Goal: Task Accomplishment & Management: Use online tool/utility

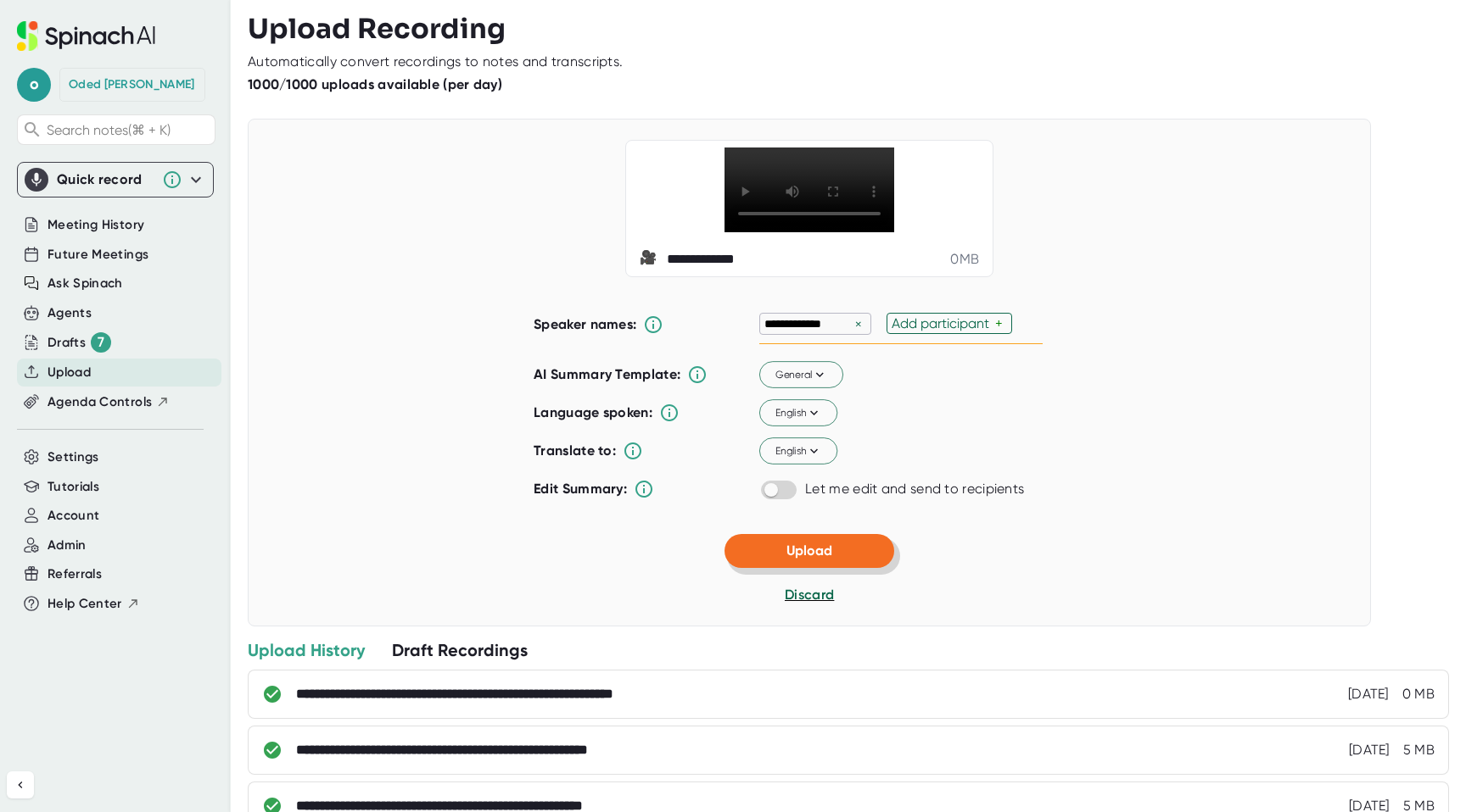
click at [777, 568] on button "Upload" at bounding box center [809, 551] width 170 height 34
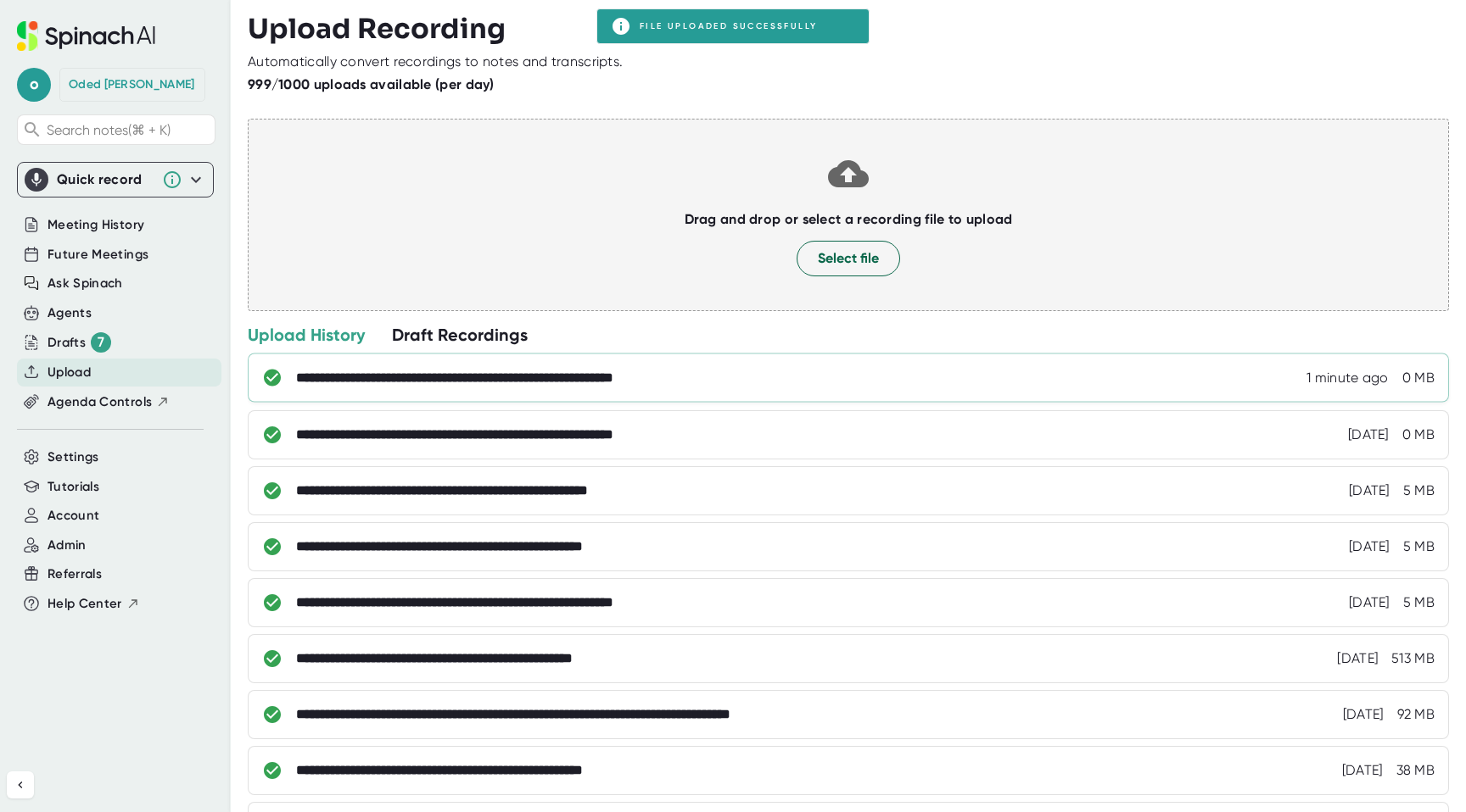
click at [567, 384] on div "**********" at bounding box center [504, 378] width 417 height 17
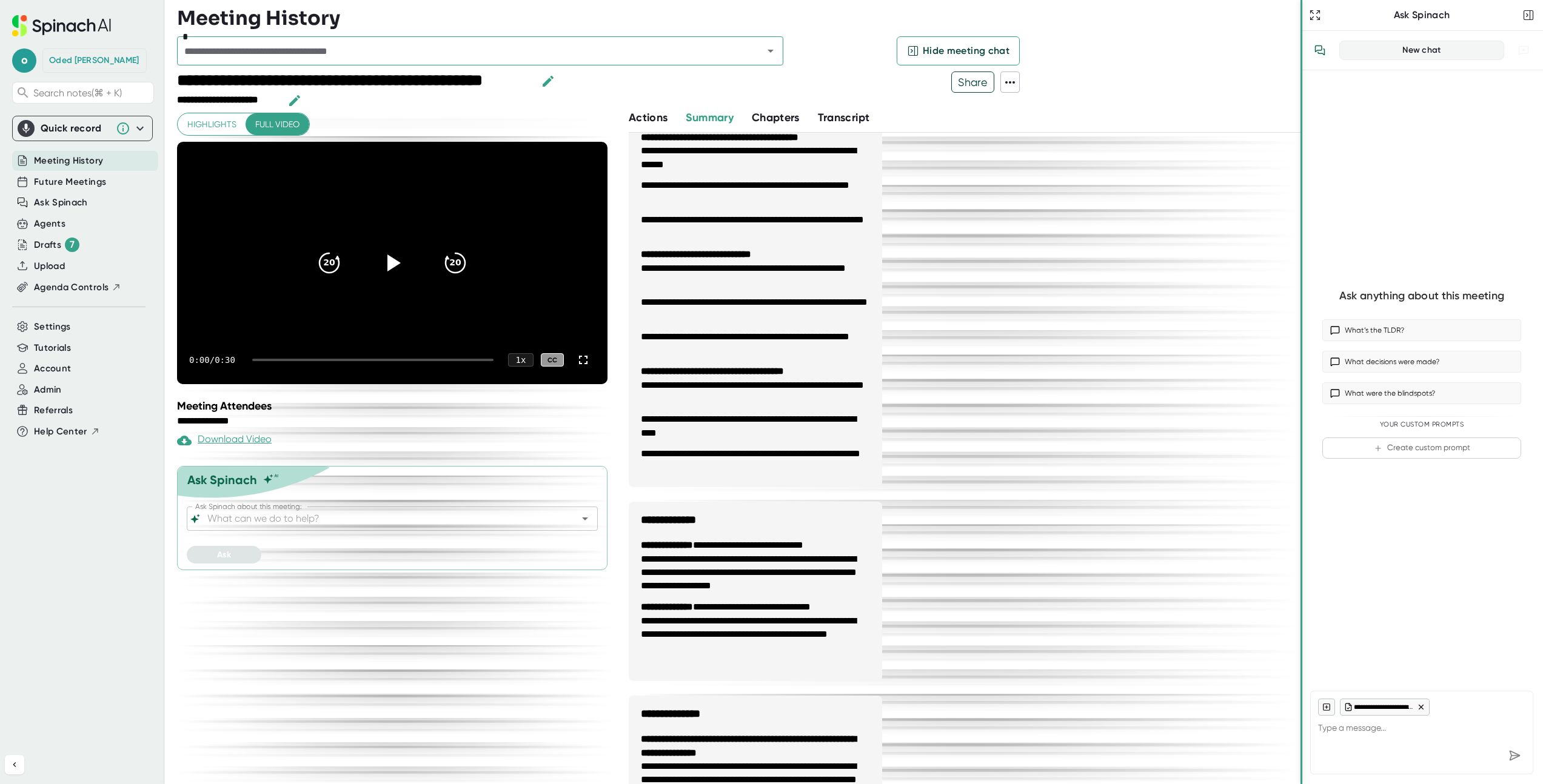
scroll to position [154, 0]
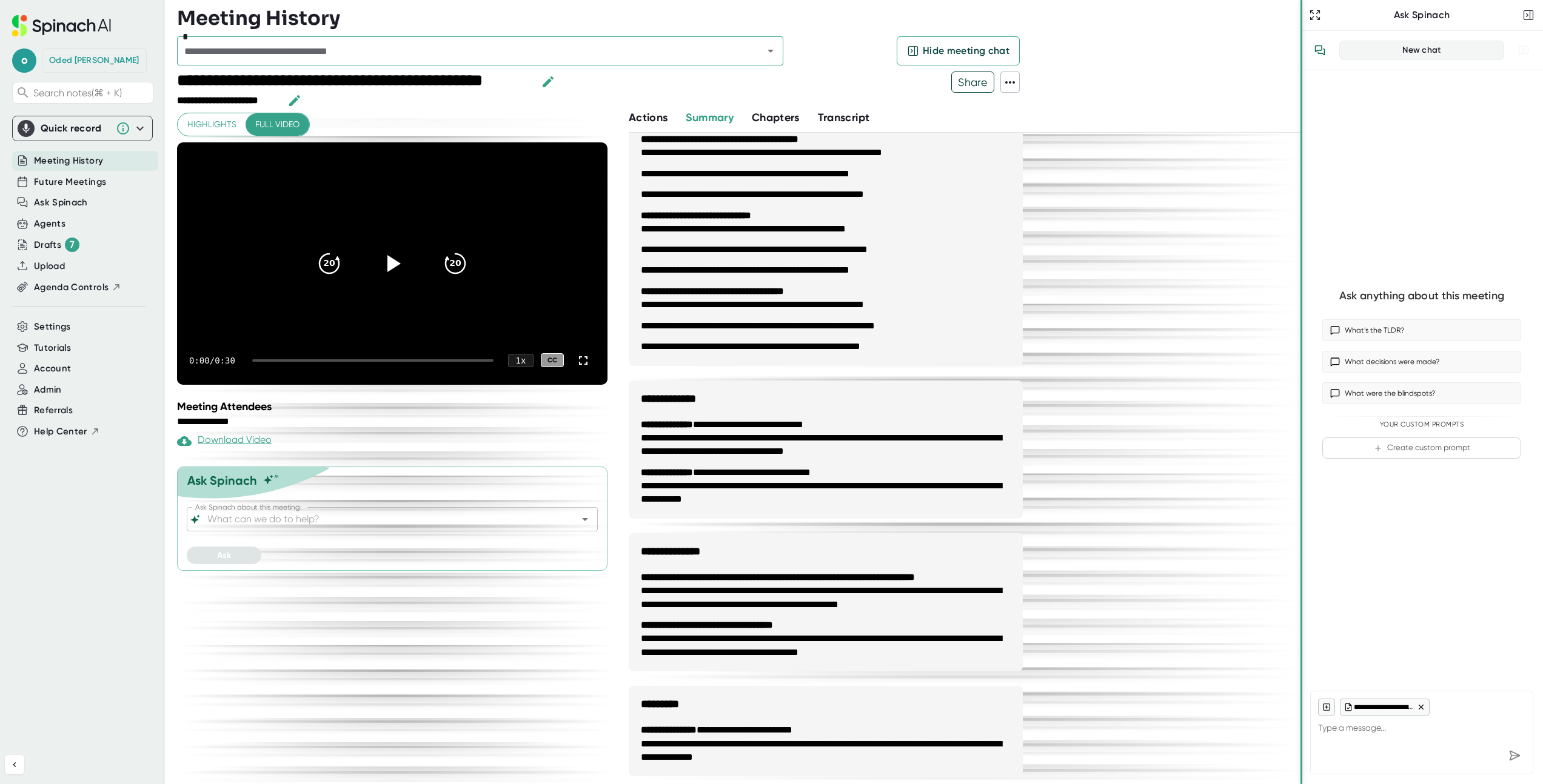
type textarea "x"
